Goal: Information Seeking & Learning: Learn about a topic

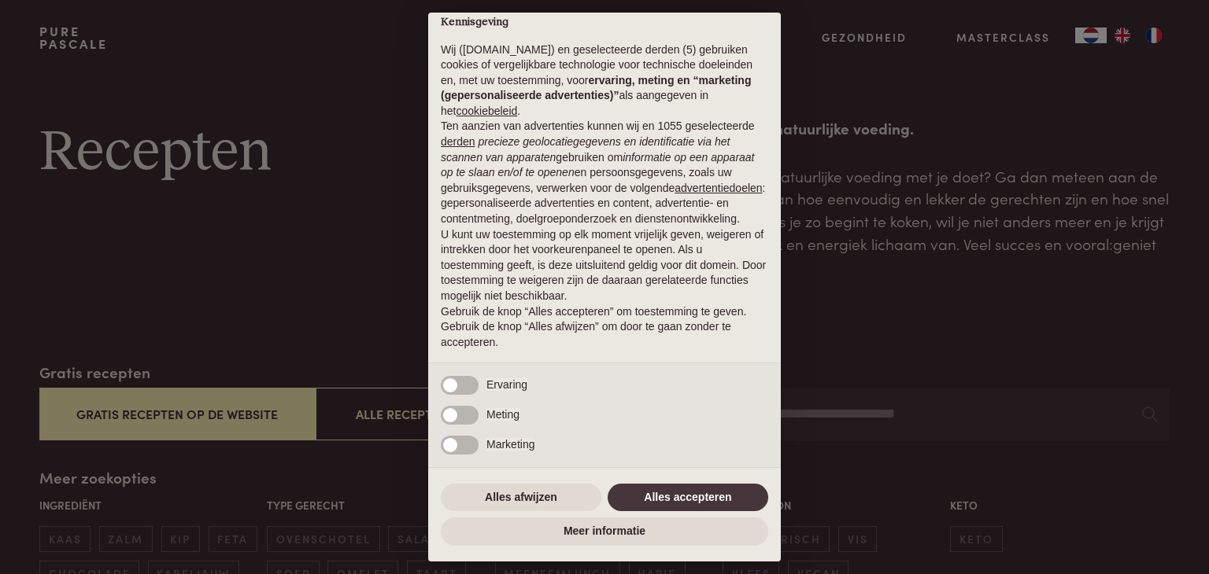
scroll to position [31, 0]
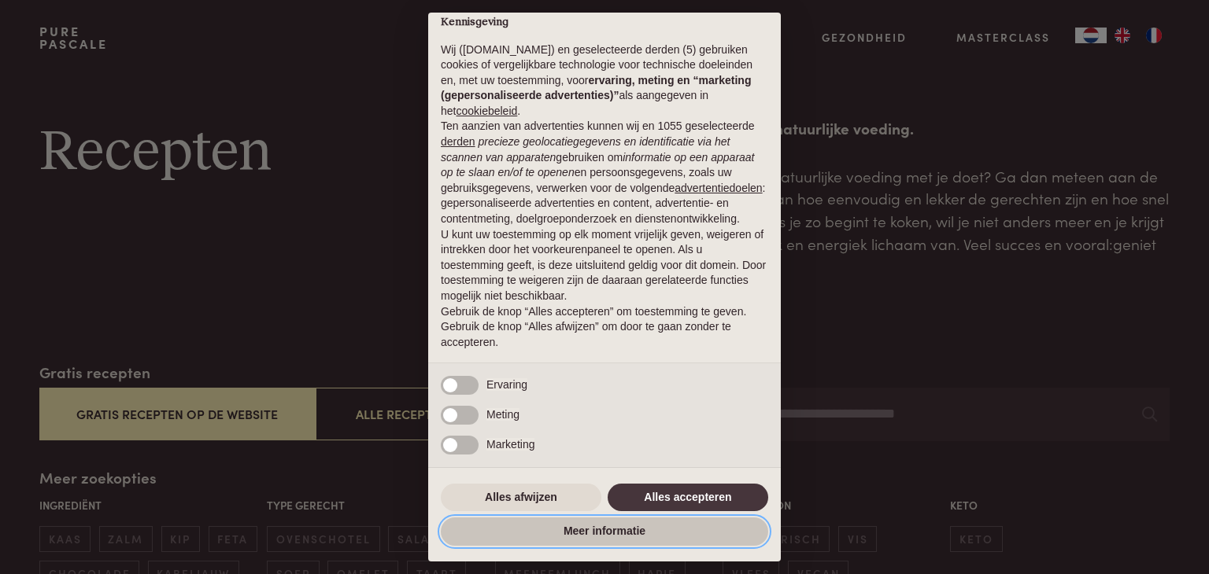
click at [598, 533] on button "Meer informatie" at bounding box center [604, 532] width 327 height 28
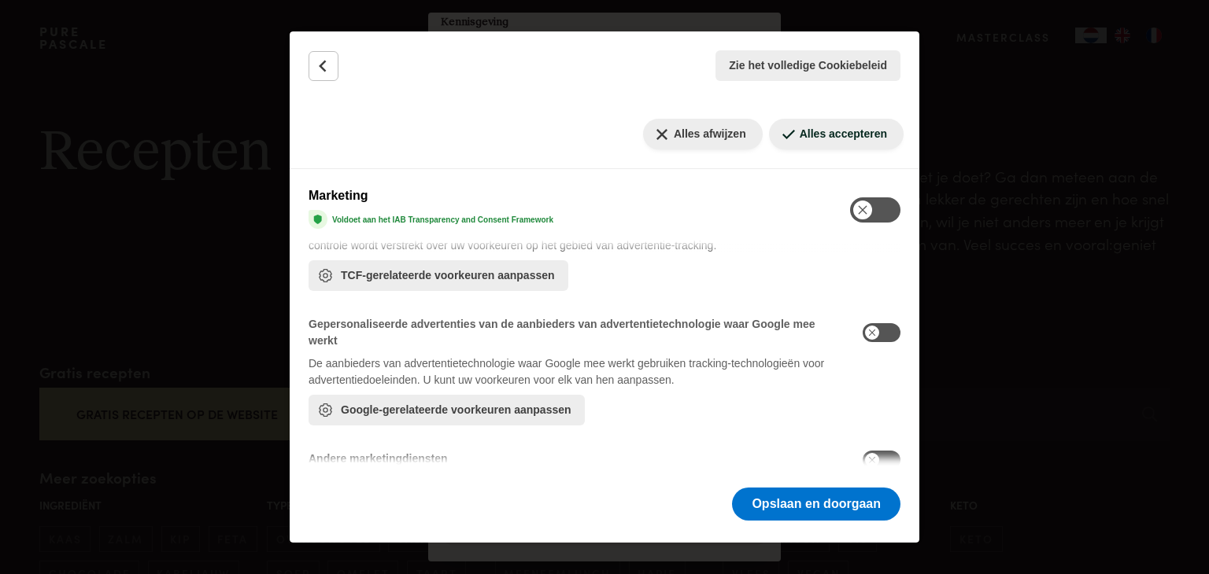
scroll to position [815, 0]
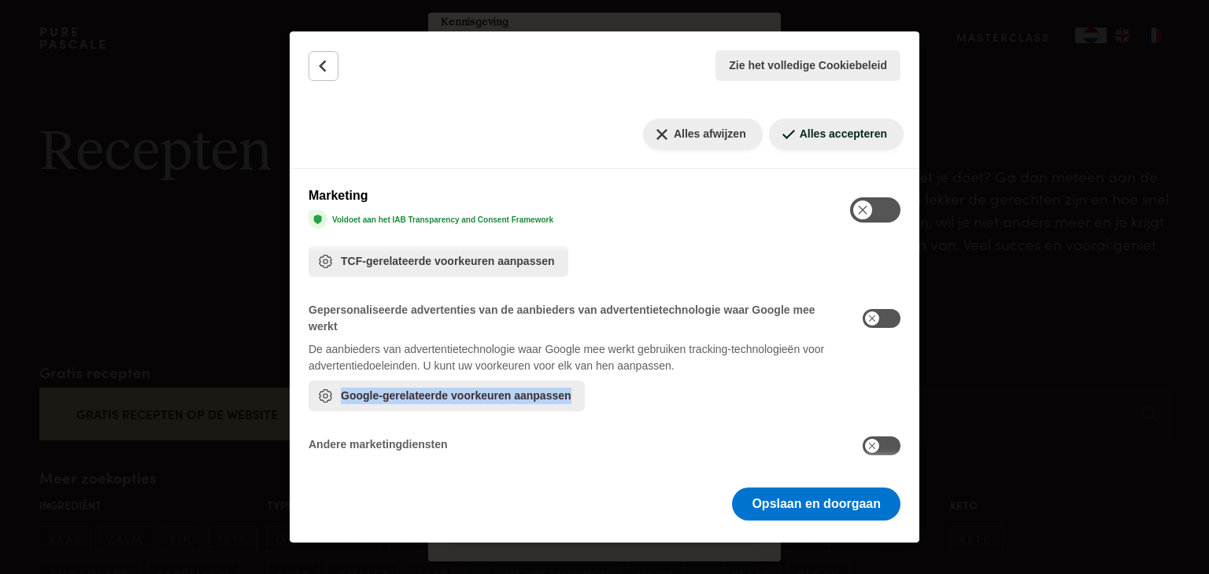
drag, startPoint x: 919, startPoint y: 378, endPoint x: 919, endPoint y: 433, distance: 55.1
click at [919, 433] on div "Zie het volledige Cookiebeleid Cookiebeleid Uw TCF-gerelateerde voorkeuren De h…" at bounding box center [604, 287] width 1209 height 574
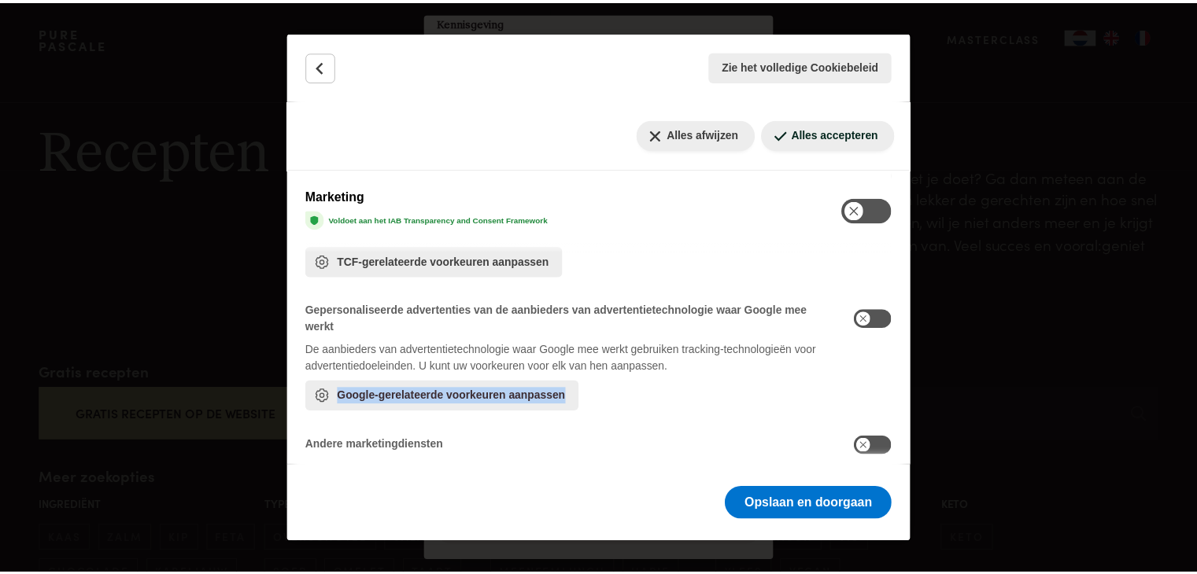
scroll to position [859, 0]
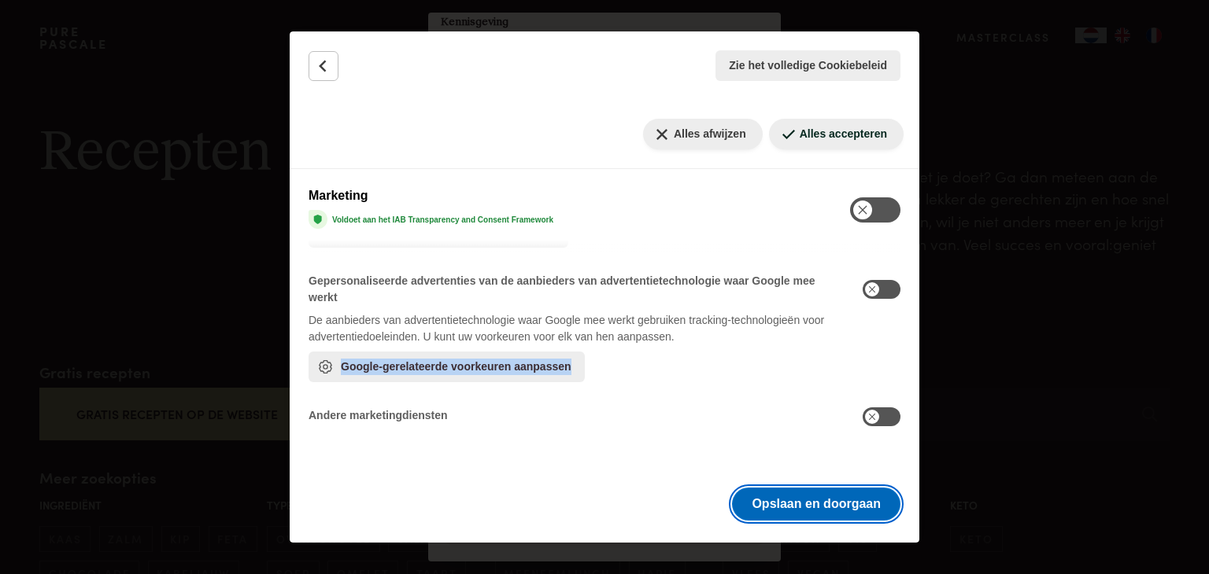
click at [821, 498] on button "Opslaan en doorgaan" at bounding box center [816, 504] width 168 height 33
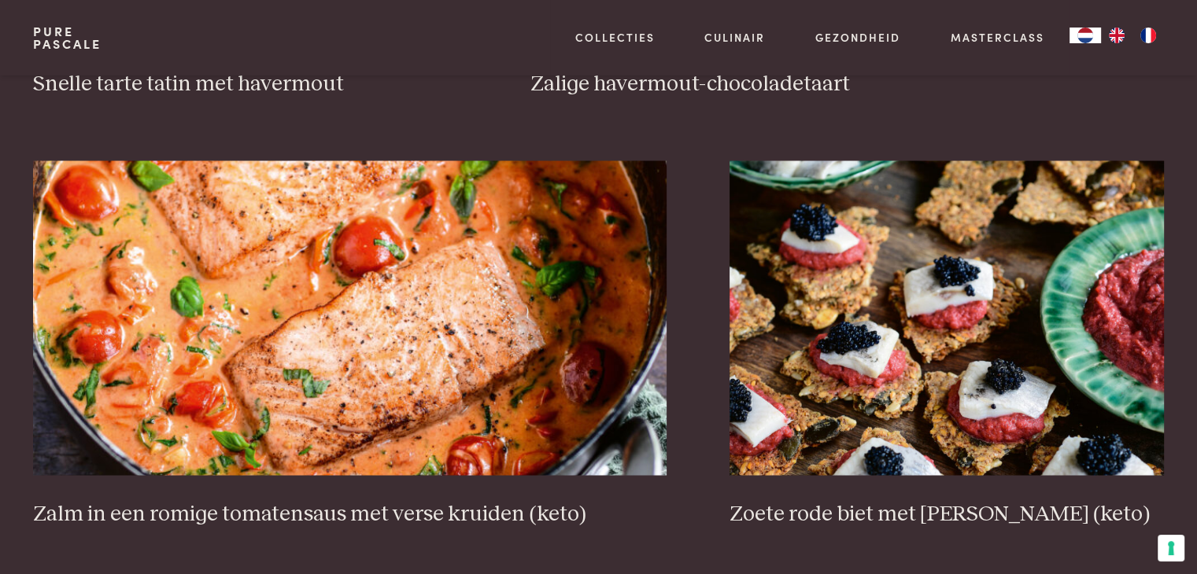
scroll to position [2732, 0]
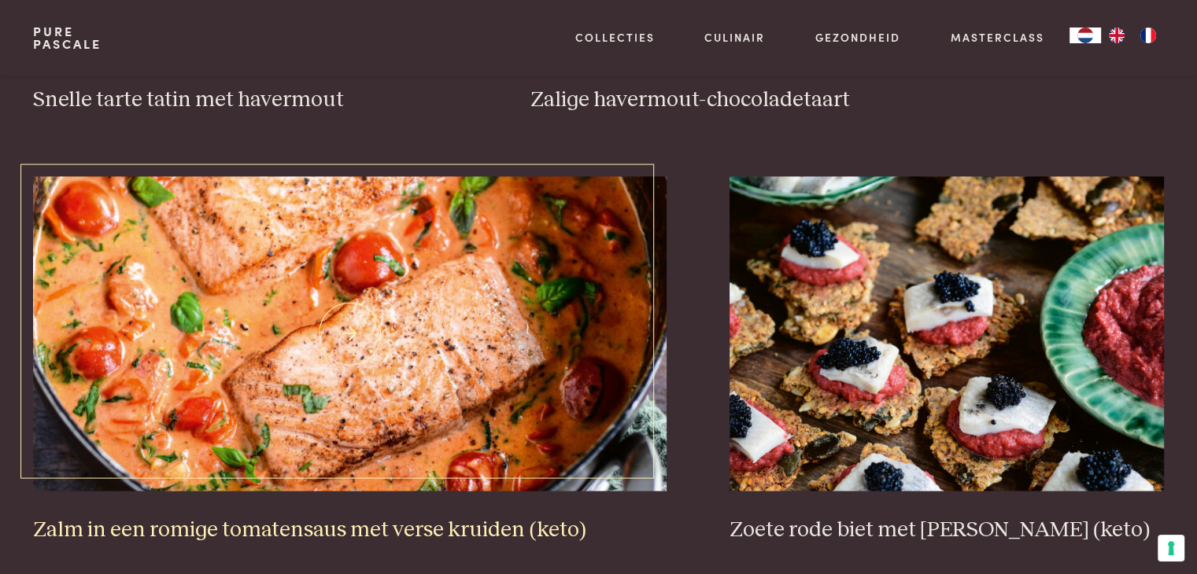
click at [429, 356] on img at bounding box center [349, 333] width 633 height 315
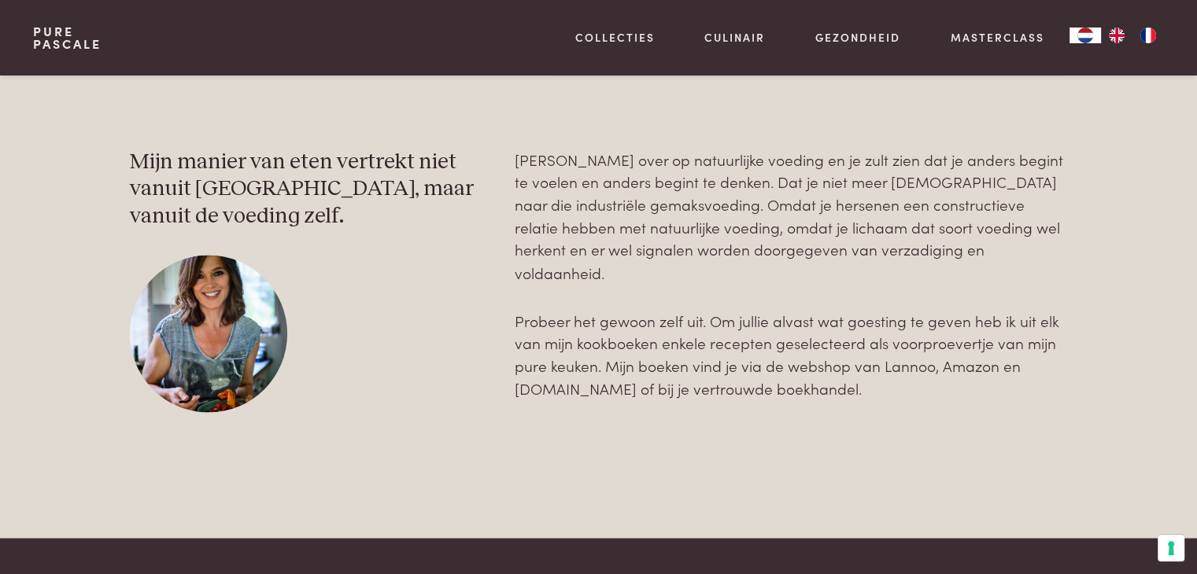
drag, startPoint x: 1196, startPoint y: 259, endPoint x: 1205, endPoint y: 279, distance: 22.5
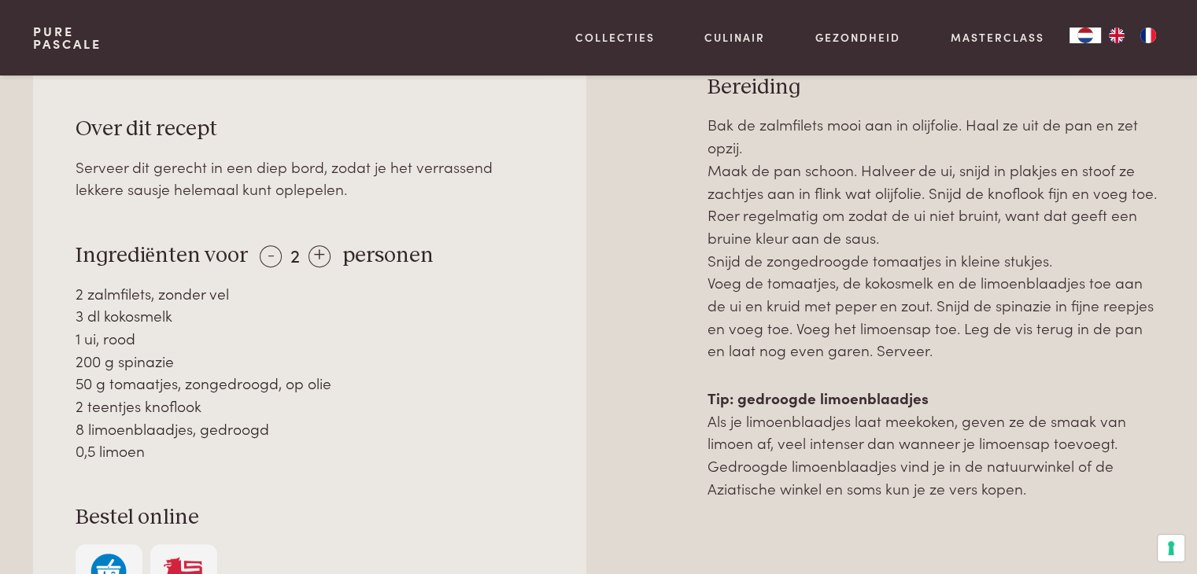
scroll to position [707, 0]
